Goal: Book appointment/travel/reservation

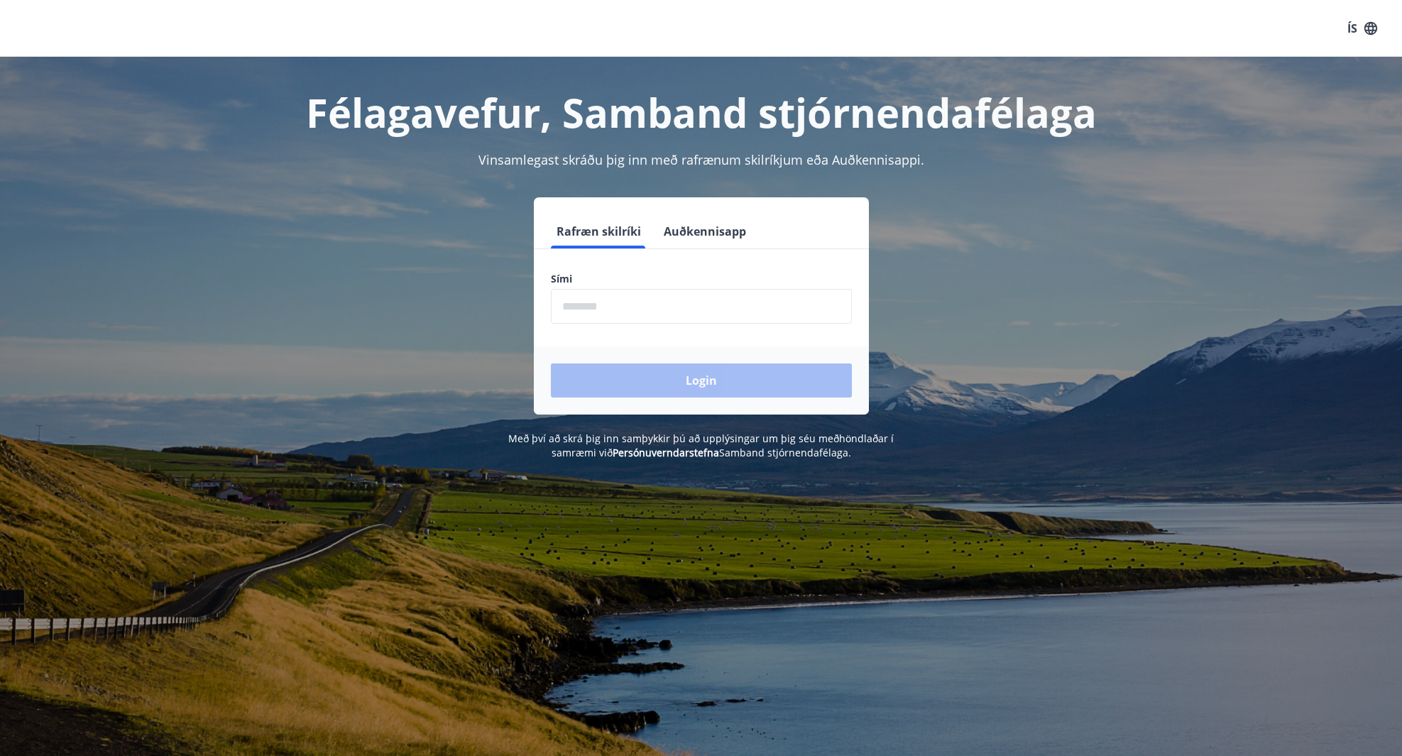
click at [689, 298] on input "phone" at bounding box center [701, 306] width 301 height 35
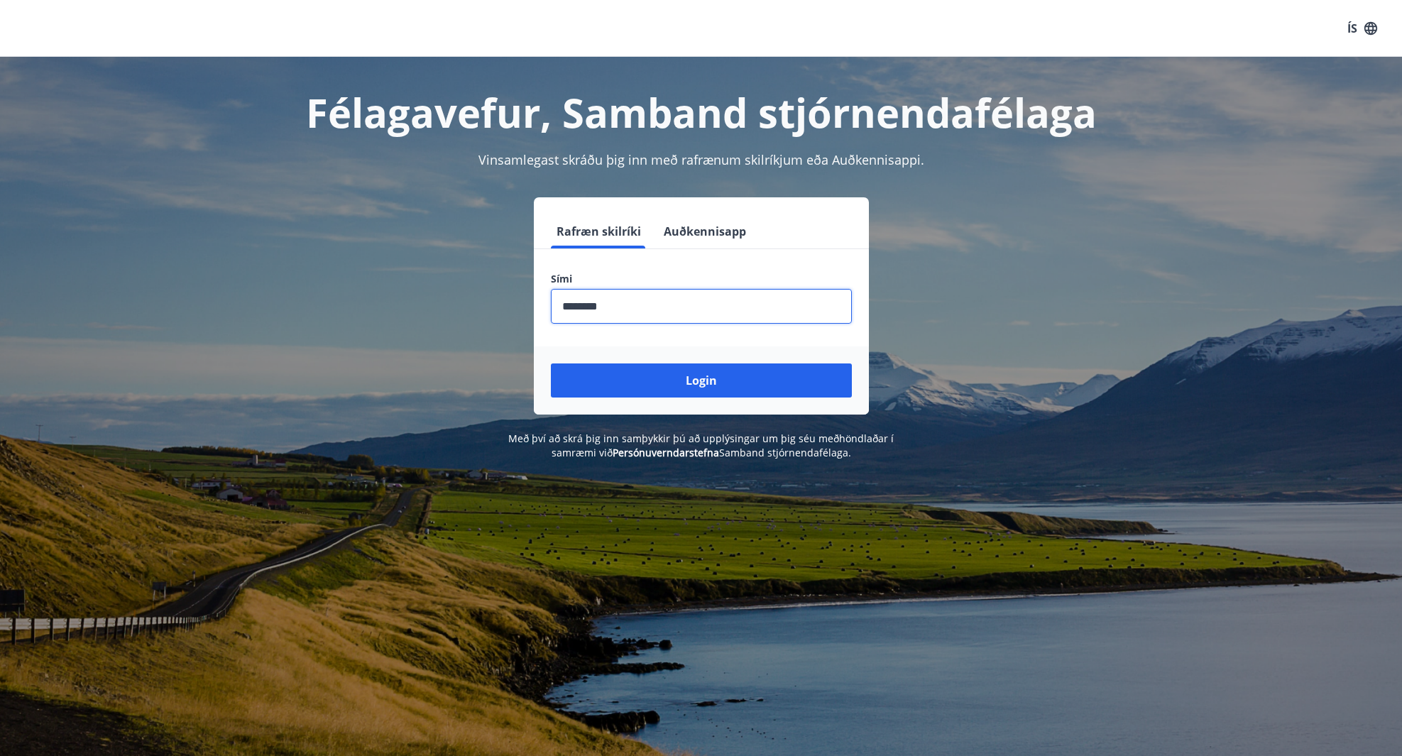
type input "********"
click at [701, 381] on button "Login" at bounding box center [701, 381] width 301 height 34
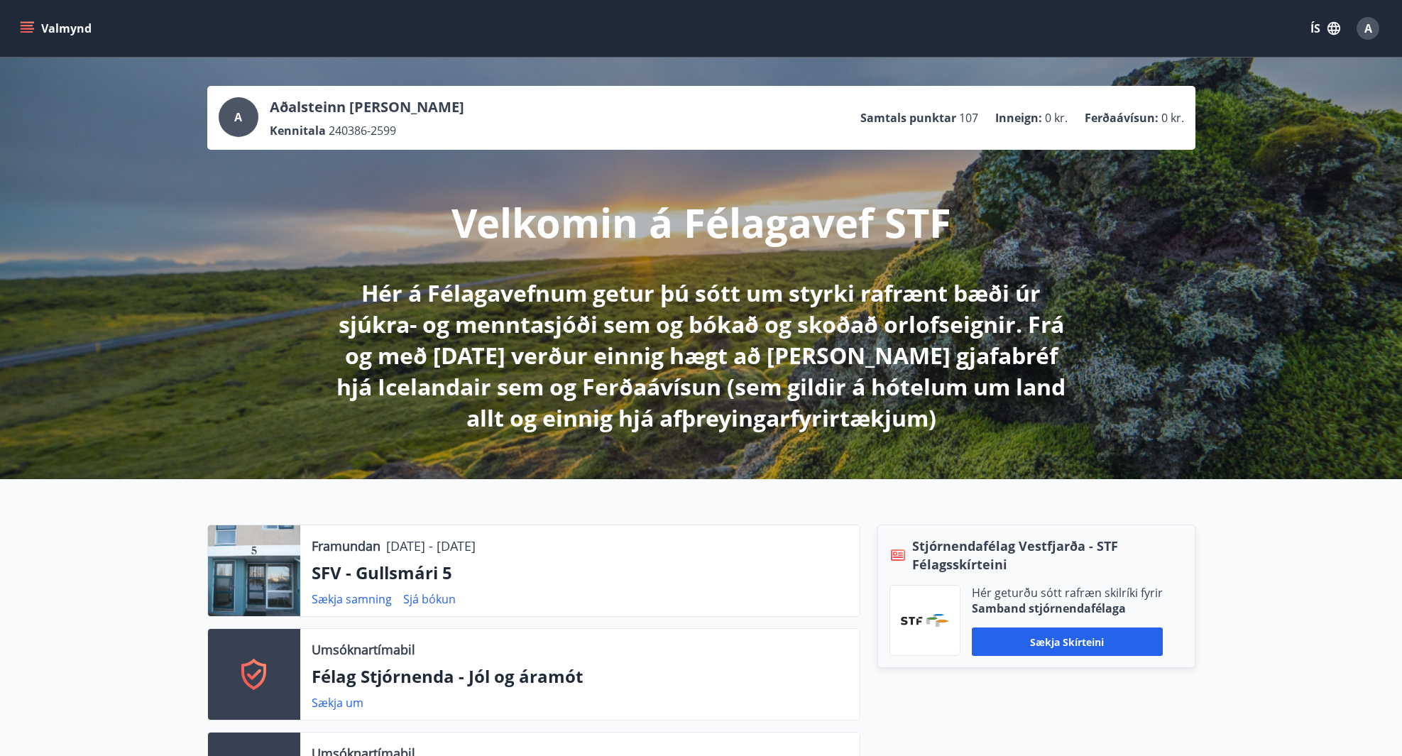
click at [38, 33] on button "Valmynd" at bounding box center [57, 29] width 80 height 26
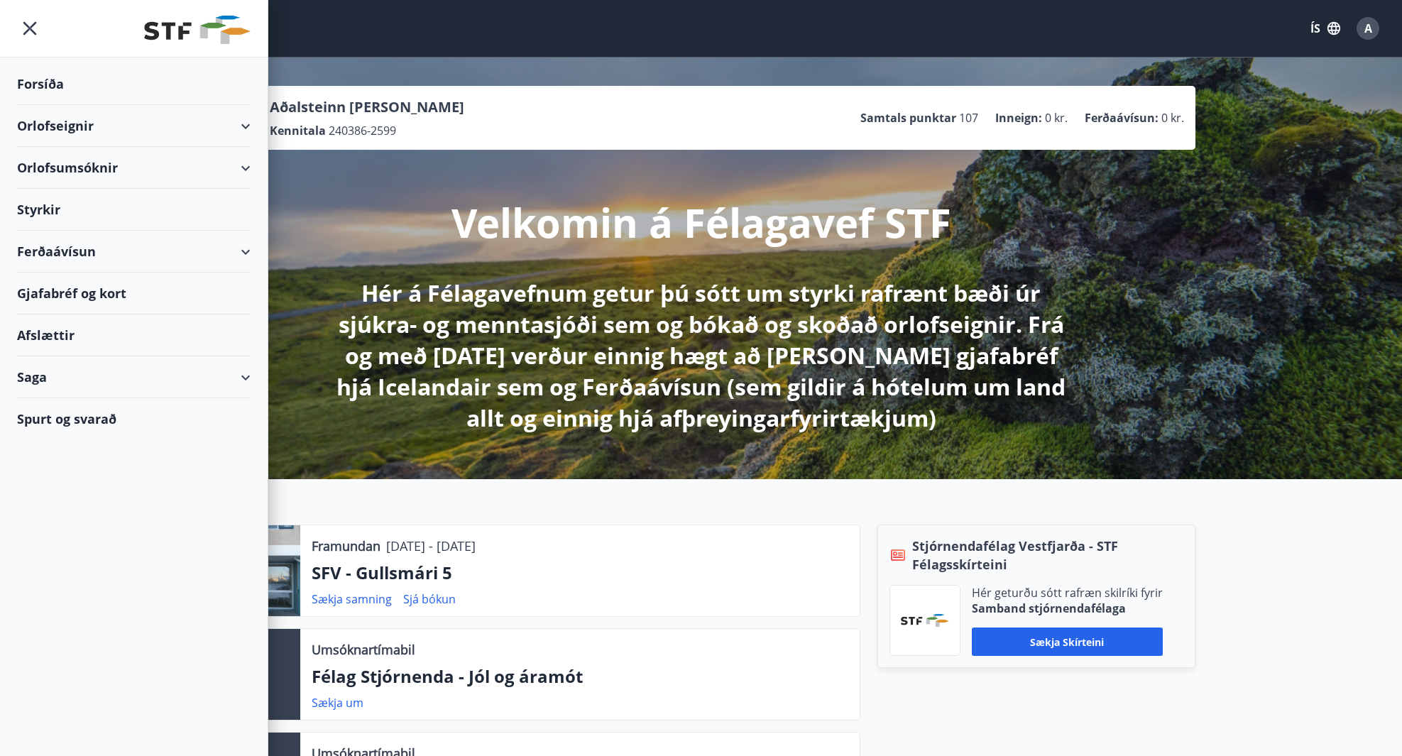
click at [242, 126] on div "Orlofseignir" at bounding box center [134, 126] width 234 height 42
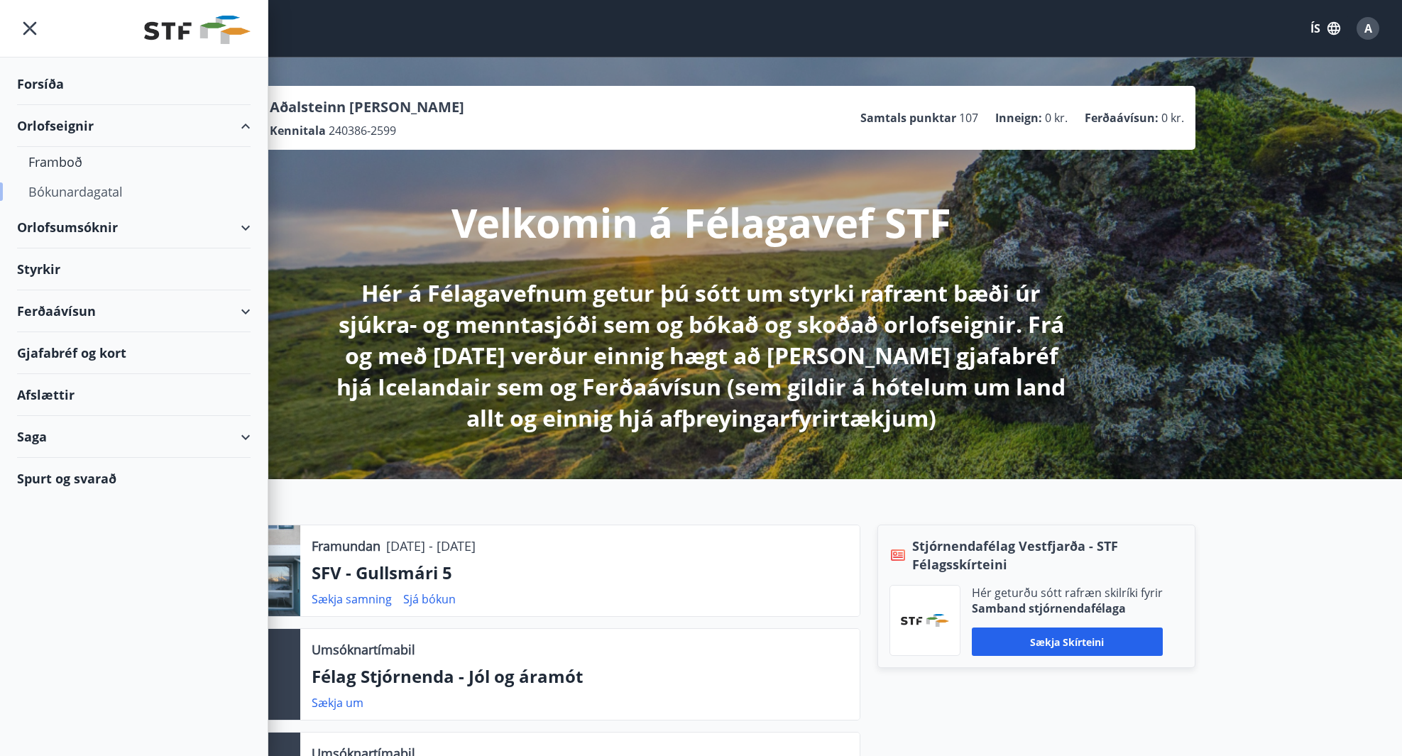
click at [71, 199] on div "Bókunardagatal" at bounding box center [133, 192] width 211 height 30
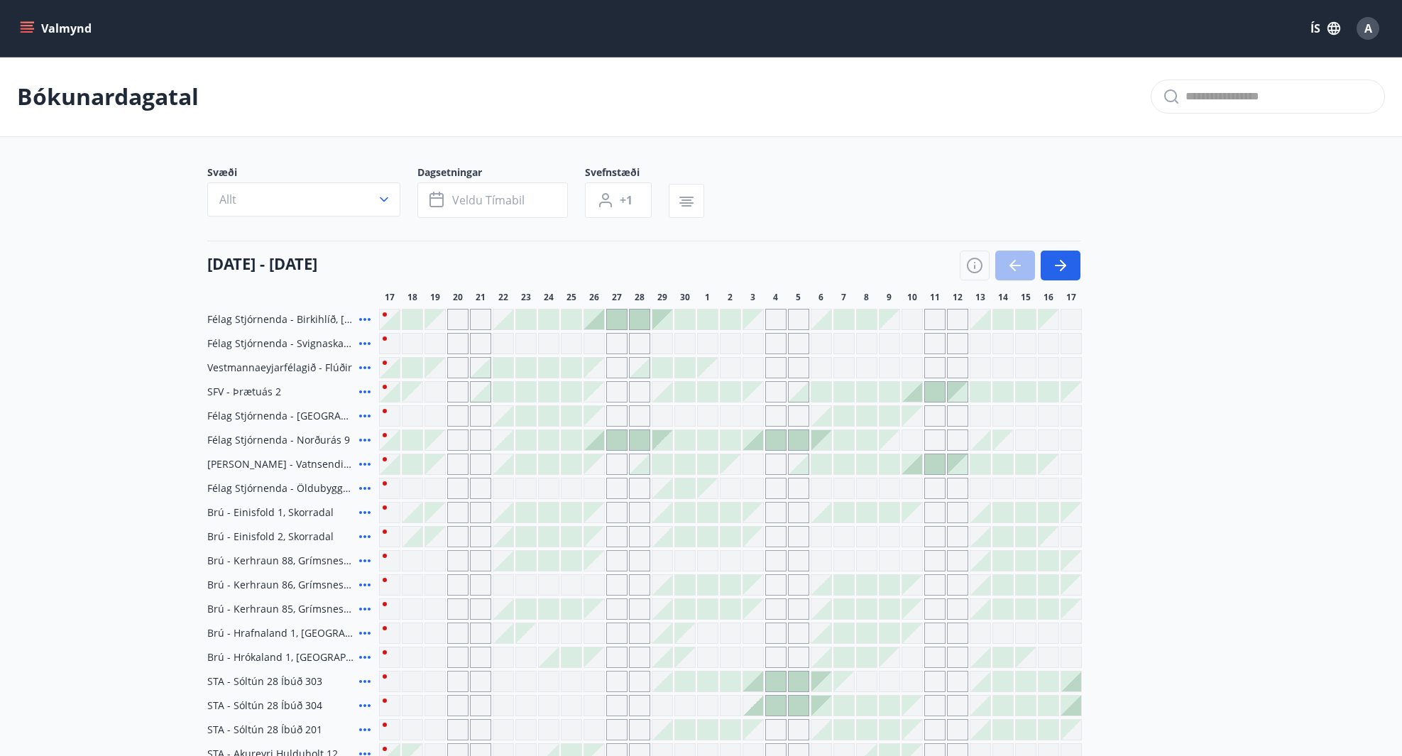
click at [373, 197] on button "Allt" at bounding box center [303, 199] width 193 height 34
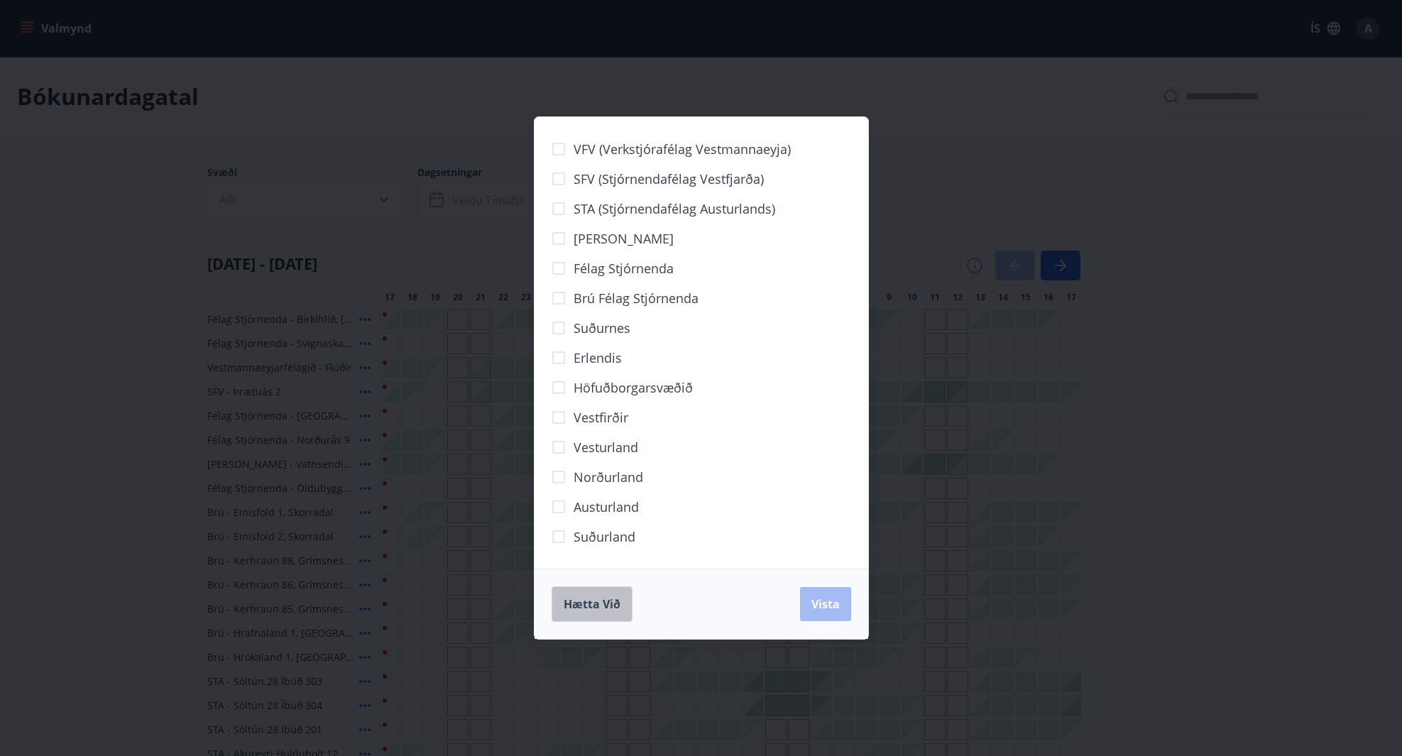
drag, startPoint x: 613, startPoint y: 601, endPoint x: 417, endPoint y: 507, distance: 217.5
click at [610, 601] on span "Hætta við" at bounding box center [592, 604] width 57 height 16
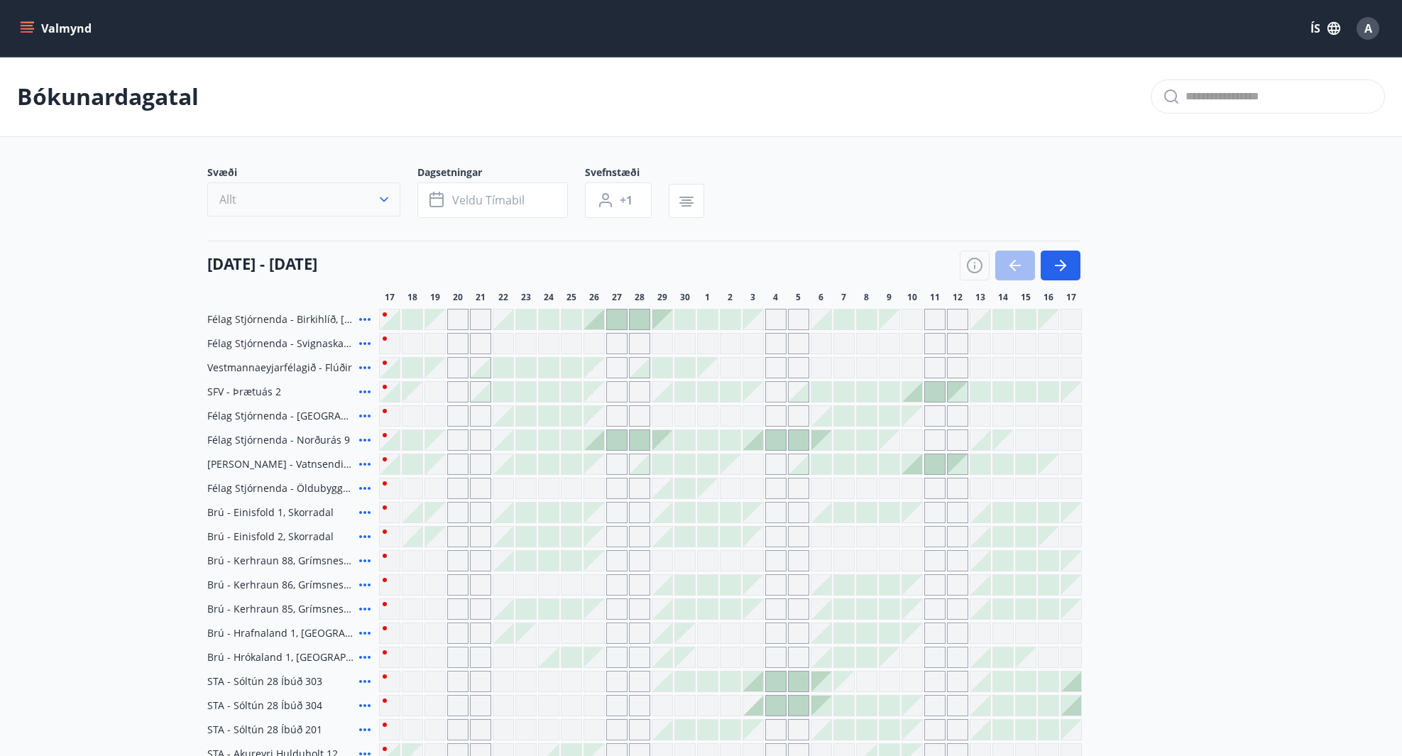
click at [349, 198] on button "Allt" at bounding box center [303, 199] width 193 height 34
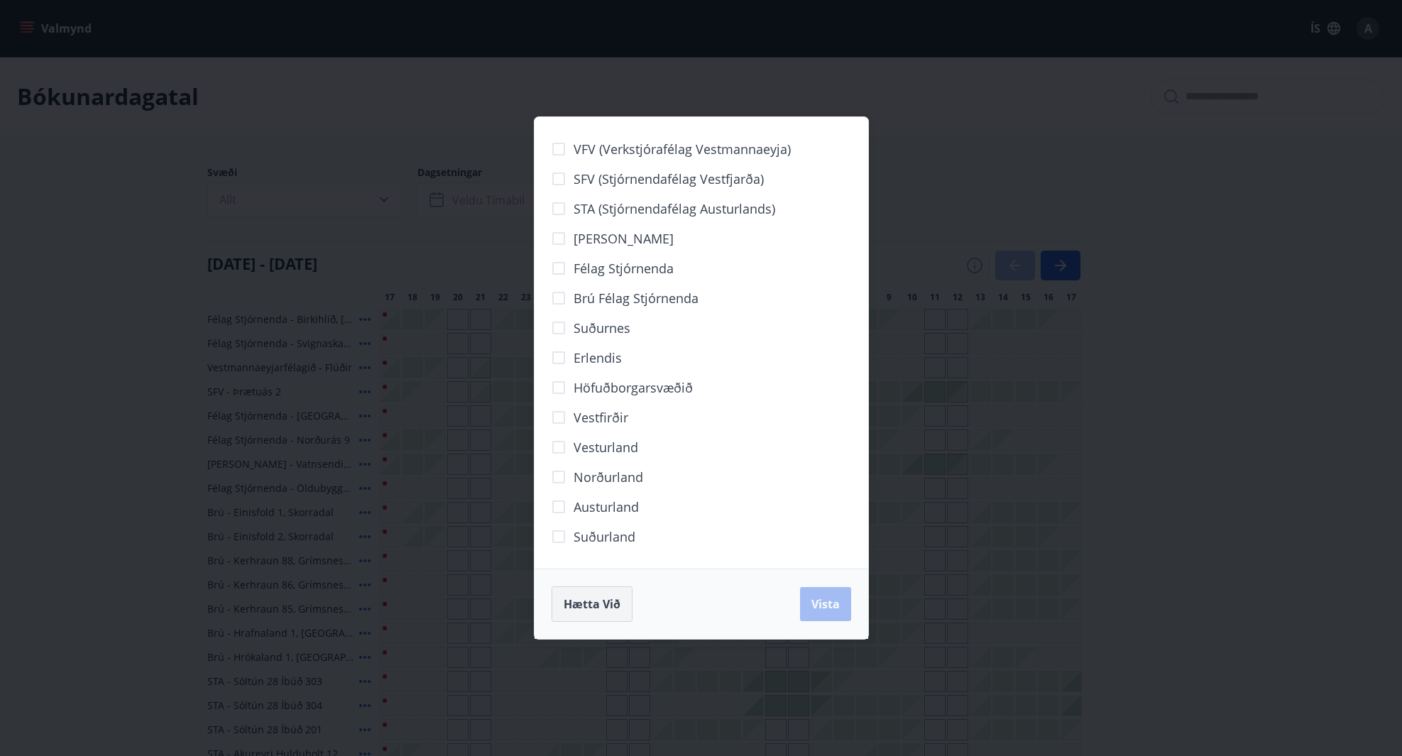
click at [620, 602] on span "Hætta við" at bounding box center [592, 604] width 57 height 16
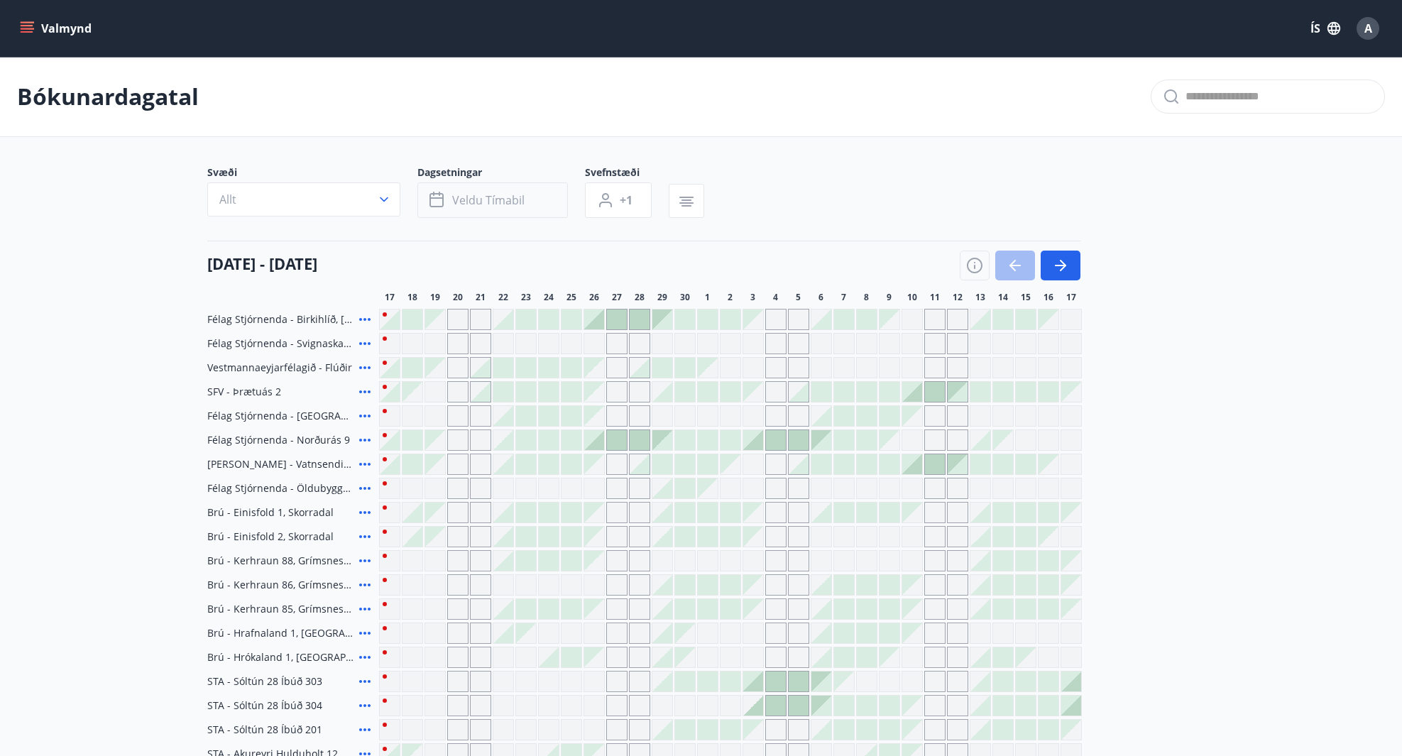
click at [498, 192] on span "Veldu tímabil" at bounding box center [488, 200] width 72 height 16
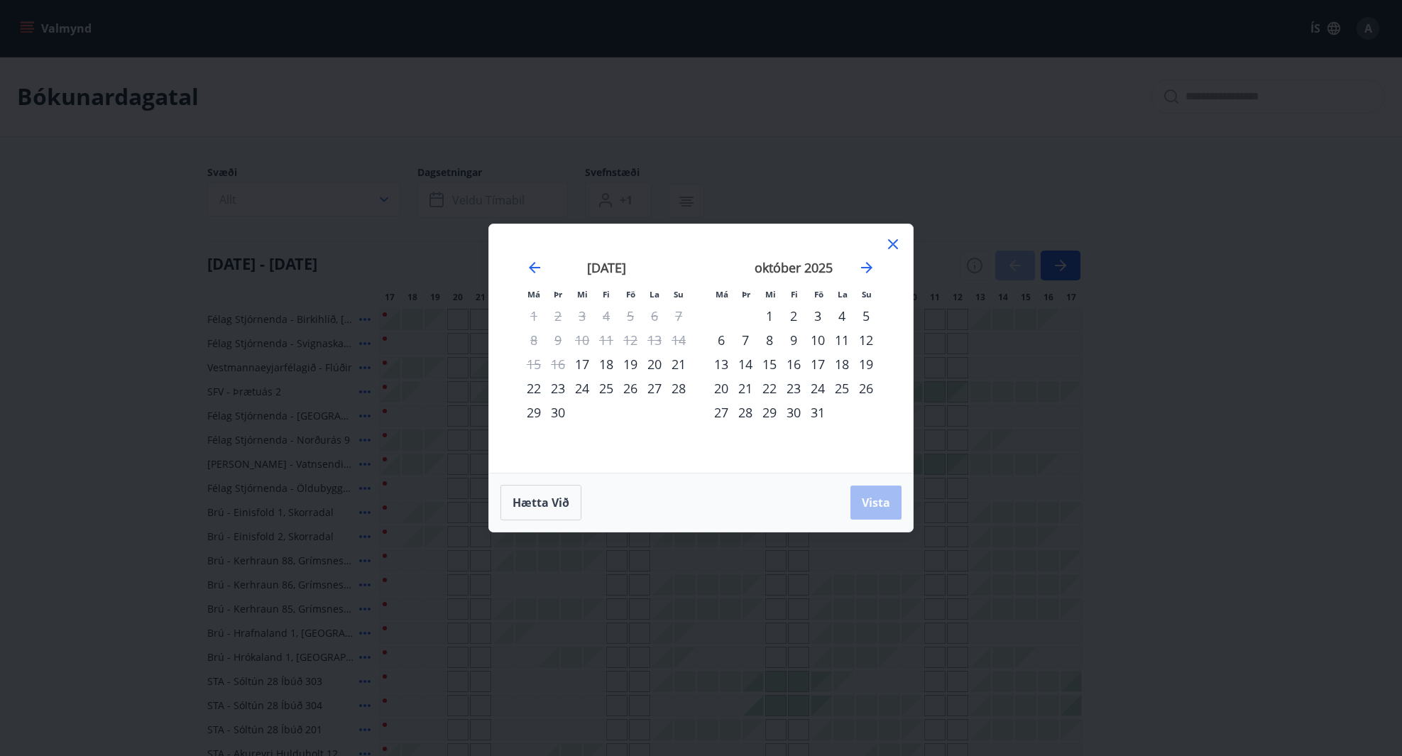
click at [628, 364] on div "19" at bounding box center [630, 364] width 24 height 24
click at [526, 390] on div "22" at bounding box center [534, 388] width 24 height 24
click at [882, 495] on span "Vista" at bounding box center [876, 503] width 28 height 16
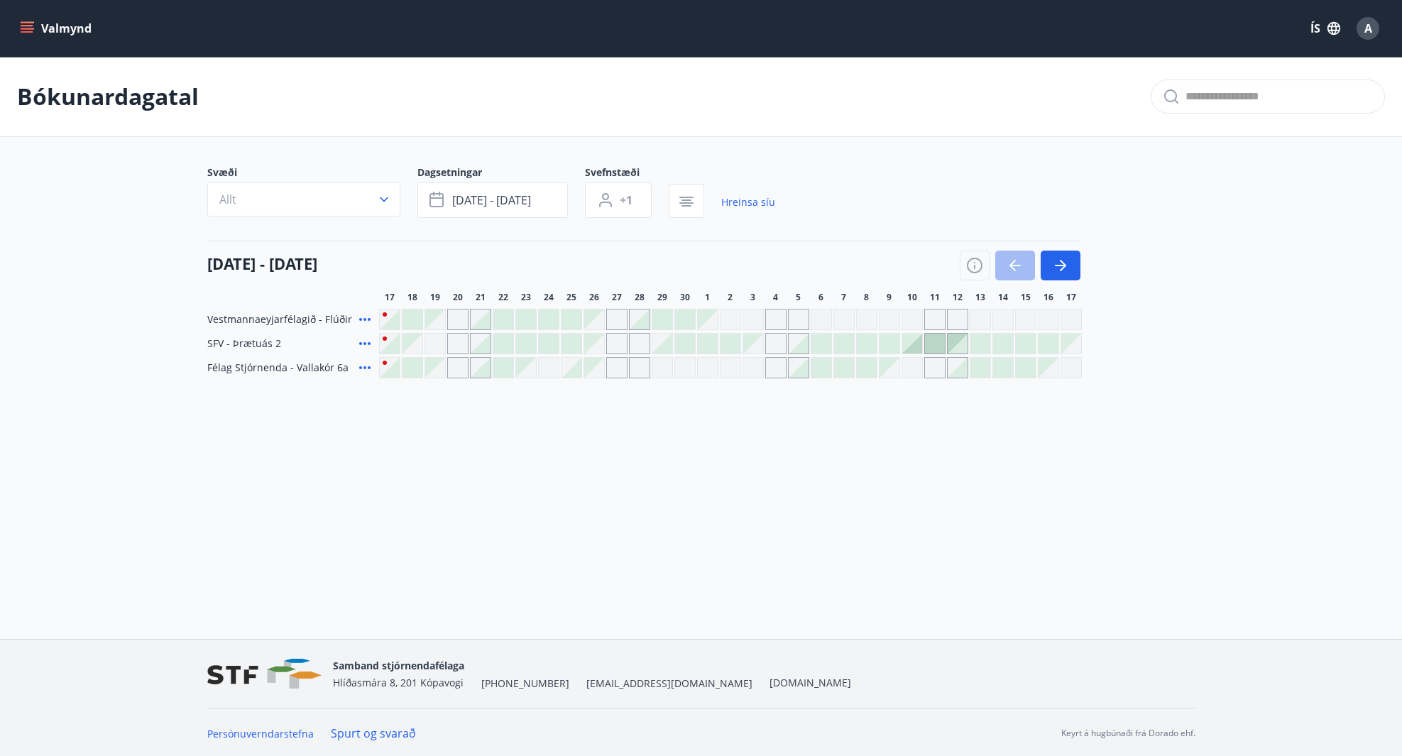
click at [485, 372] on div at bounding box center [481, 368] width 20 height 20
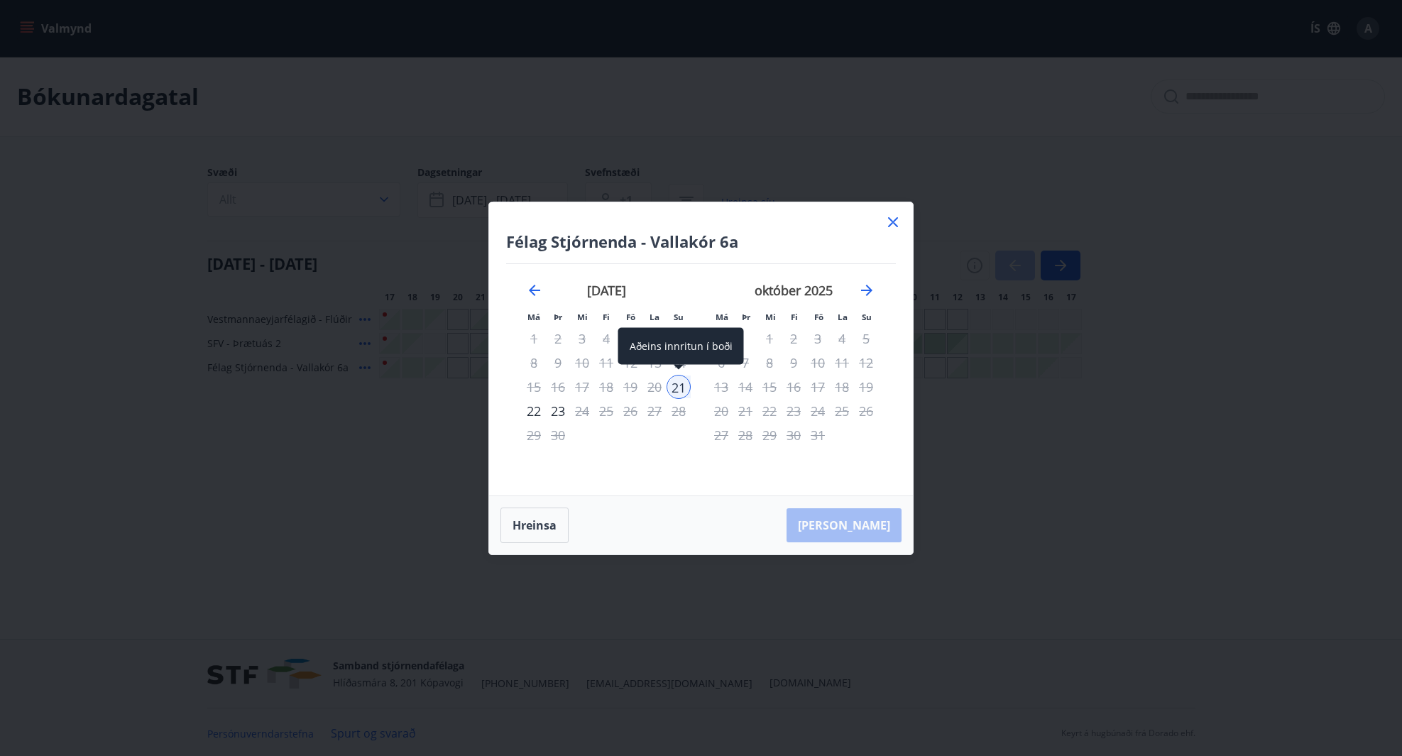
click at [679, 386] on div "21" at bounding box center [679, 387] width 24 height 24
click at [533, 412] on div "22" at bounding box center [534, 411] width 24 height 24
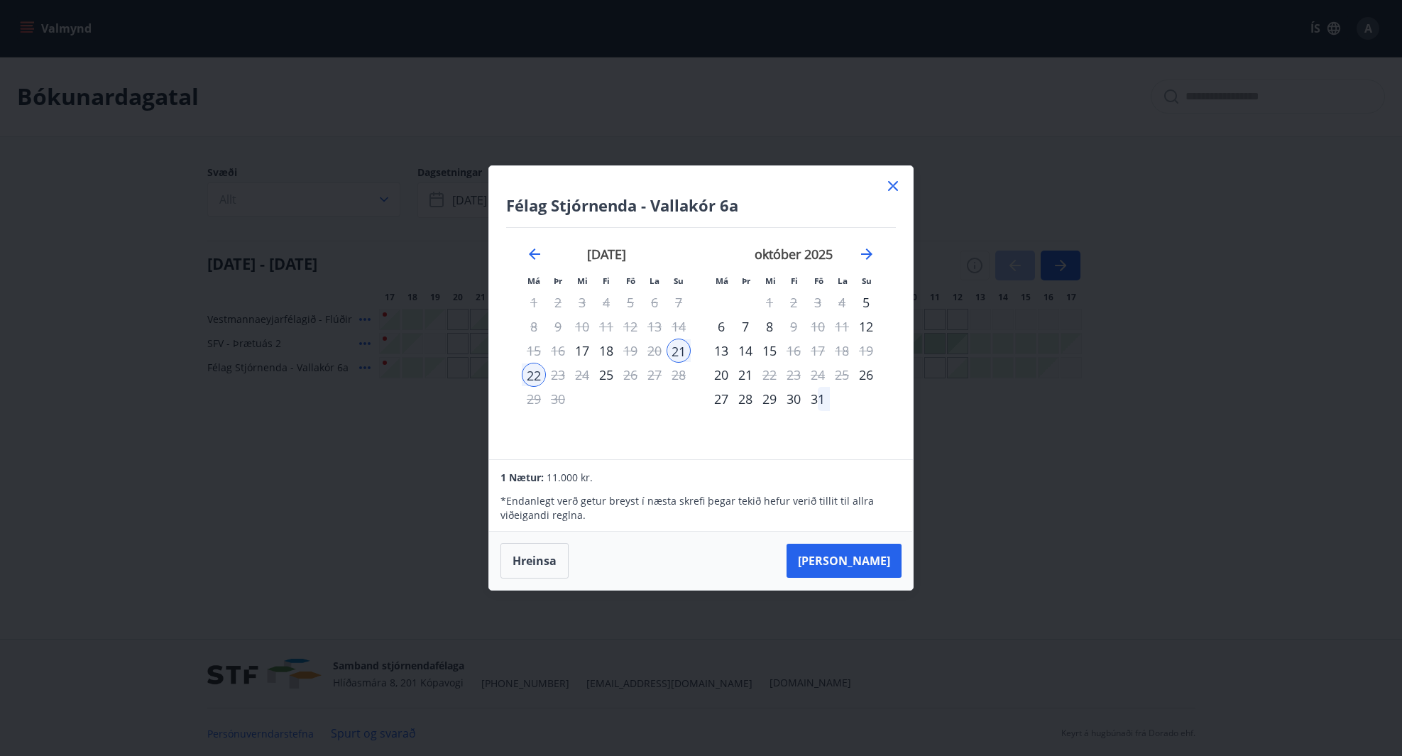
click at [898, 185] on icon at bounding box center [893, 186] width 17 height 17
